Goal: Check status: Check status

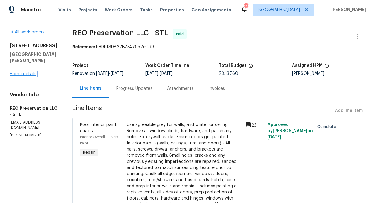
click at [32, 76] on link "Home details" at bounding box center [23, 74] width 27 height 4
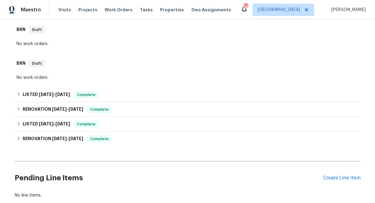
scroll to position [140, 0]
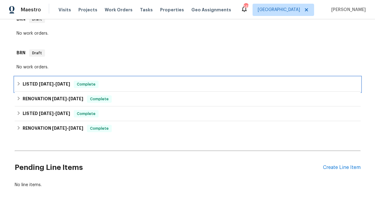
click at [19, 82] on icon at bounding box center [19, 83] width 4 height 4
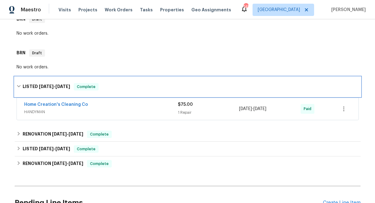
click at [19, 82] on div "LISTED [DATE] - [DATE] Complete" at bounding box center [188, 87] width 346 height 20
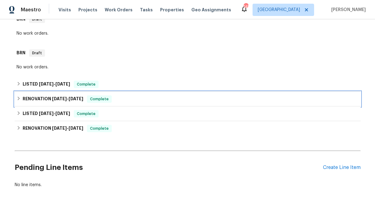
click at [18, 98] on icon at bounding box center [19, 98] width 4 height 4
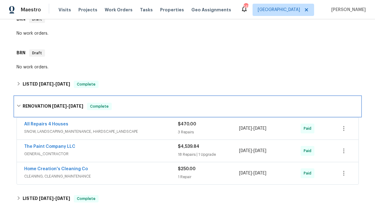
click at [18, 104] on icon at bounding box center [19, 105] width 4 height 4
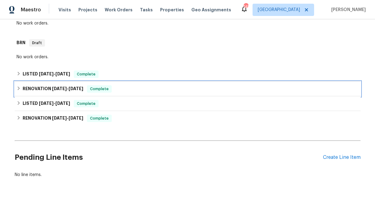
scroll to position [155, 0]
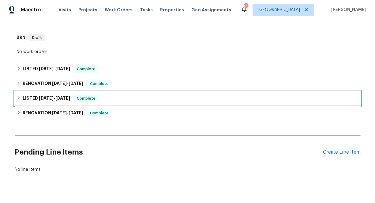
click at [18, 98] on icon at bounding box center [19, 97] width 4 height 4
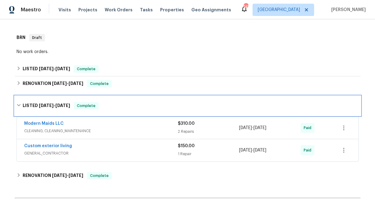
click at [18, 105] on icon at bounding box center [19, 105] width 4 height 2
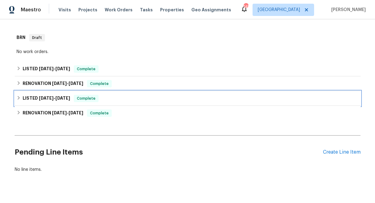
scroll to position [165, 0]
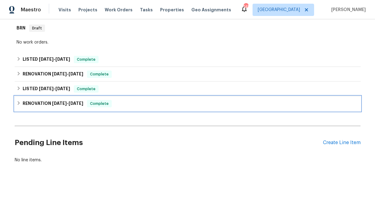
click at [19, 103] on icon at bounding box center [18, 103] width 2 height 4
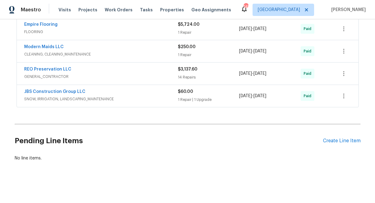
scroll to position [167, 0]
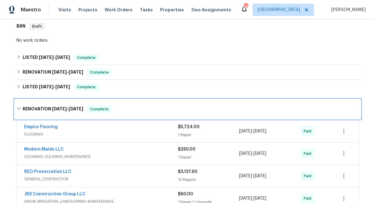
click at [19, 106] on icon at bounding box center [19, 108] width 4 height 4
